Goal: Find specific page/section: Find specific page/section

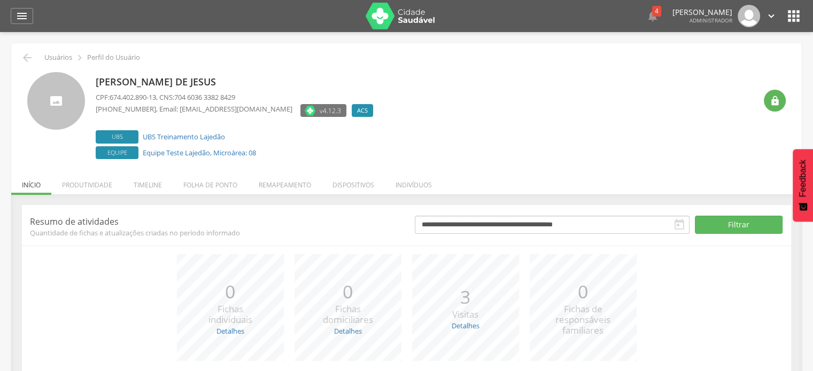
click at [87, 185] on li "Produtividade" at bounding box center [87, 182] width 72 height 25
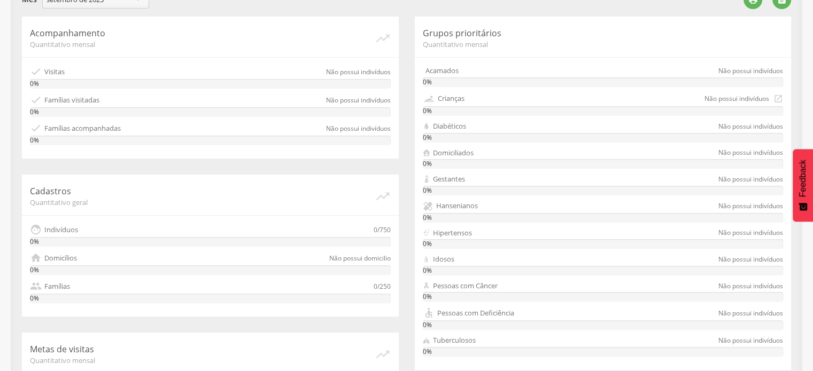
scroll to position [160, 0]
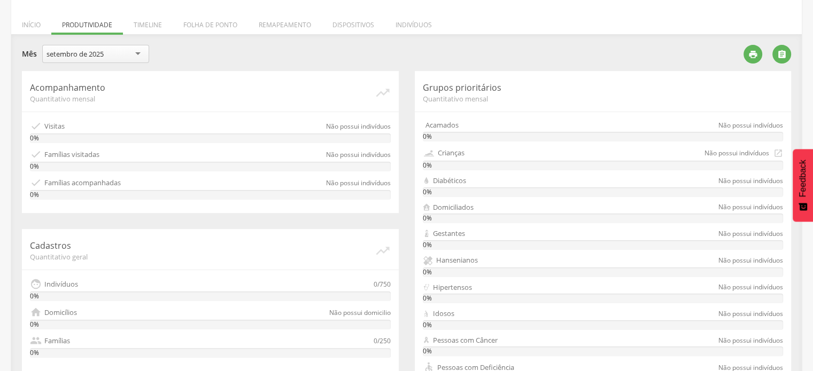
click at [128, 58] on div "setembro de 2025" at bounding box center [95, 54] width 107 height 18
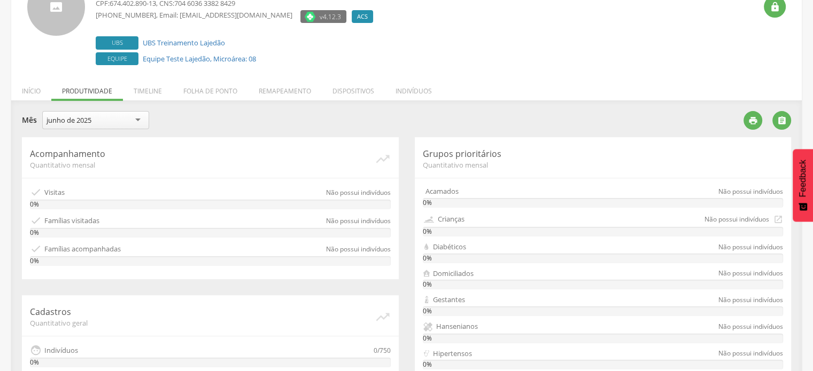
scroll to position [92, 0]
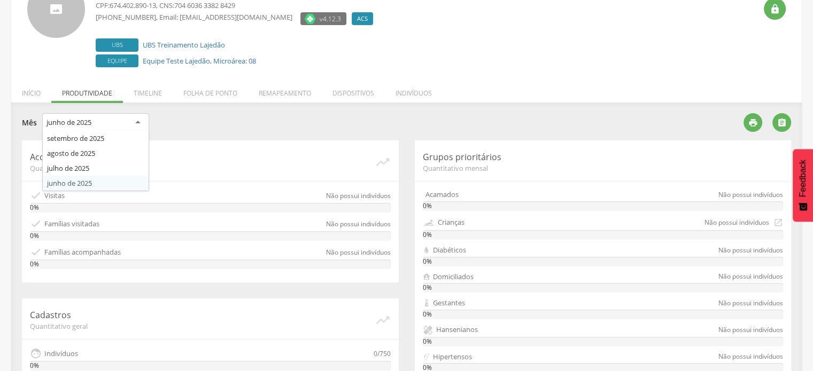
click at [110, 128] on div "junho de 2025" at bounding box center [95, 122] width 107 height 19
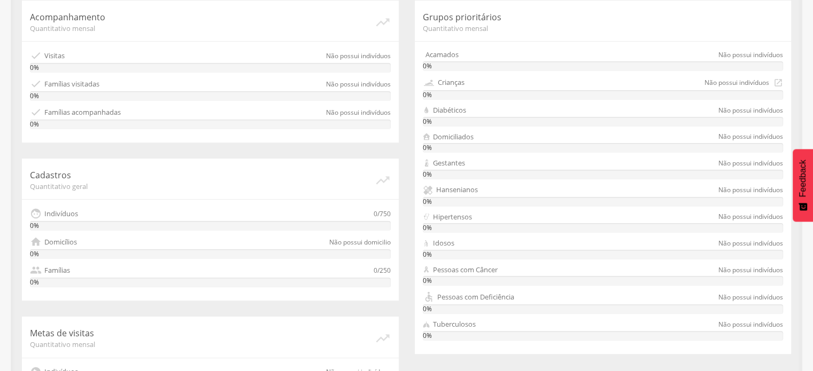
scroll to position [306, 0]
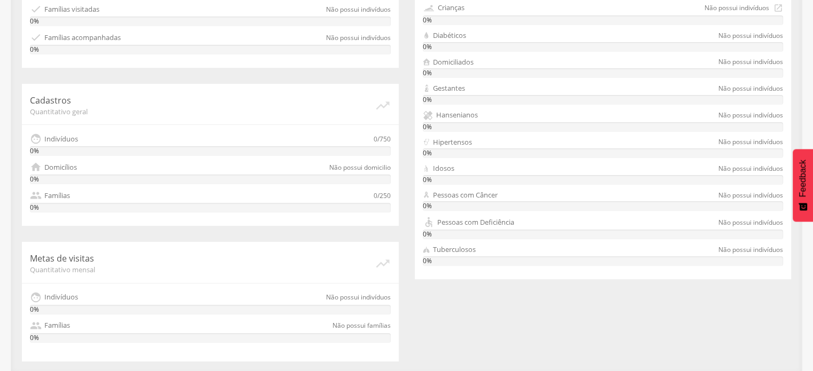
drag, startPoint x: 202, startPoint y: 173, endPoint x: 222, endPoint y: 163, distance: 22.5
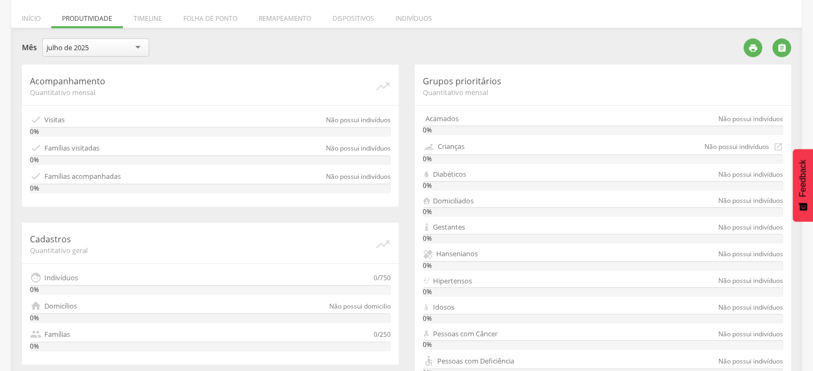
scroll to position [38, 0]
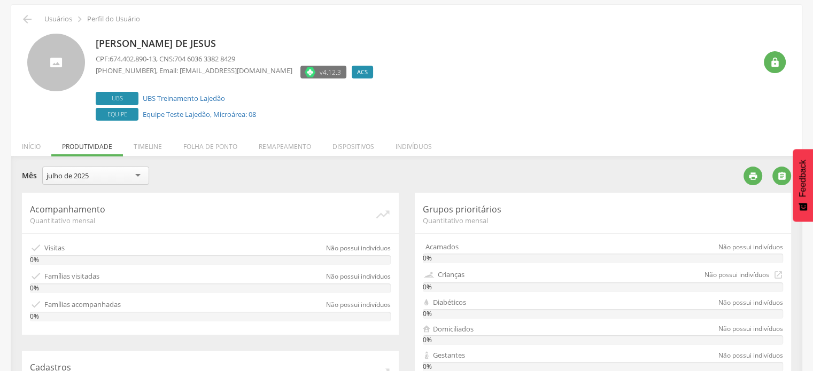
click at [83, 169] on div "julho de 2025" at bounding box center [95, 176] width 107 height 18
click at [630, 126] on div " Usuários  Perfil do Usuário [PERSON_NAME] CPF: 674.402.890-13 , CNS: 704 603…" at bounding box center [406, 322] width 790 height 635
drag, startPoint x: 245, startPoint y: 57, endPoint x: 97, endPoint y: 57, distance: 148.5
click at [97, 57] on p "CPF: 674.402.890-13 , CNS: 704 6036 3382 8429" at bounding box center [237, 59] width 283 height 10
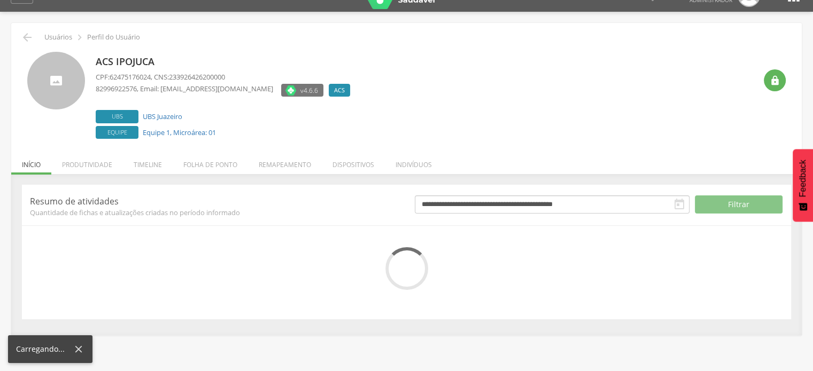
scroll to position [32, 0]
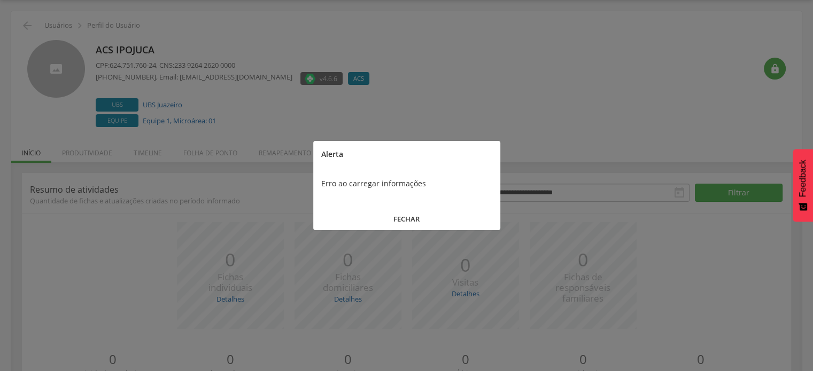
click at [393, 215] on button "FECHAR" at bounding box center [406, 219] width 187 height 23
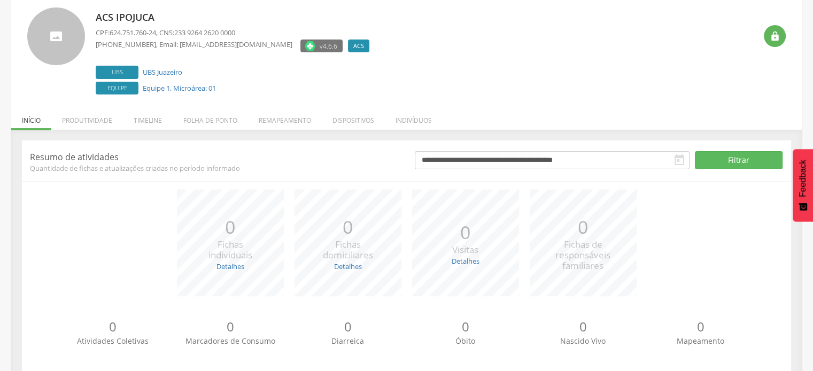
scroll to position [83, 0]
